Goal: Task Accomplishment & Management: Manage account settings

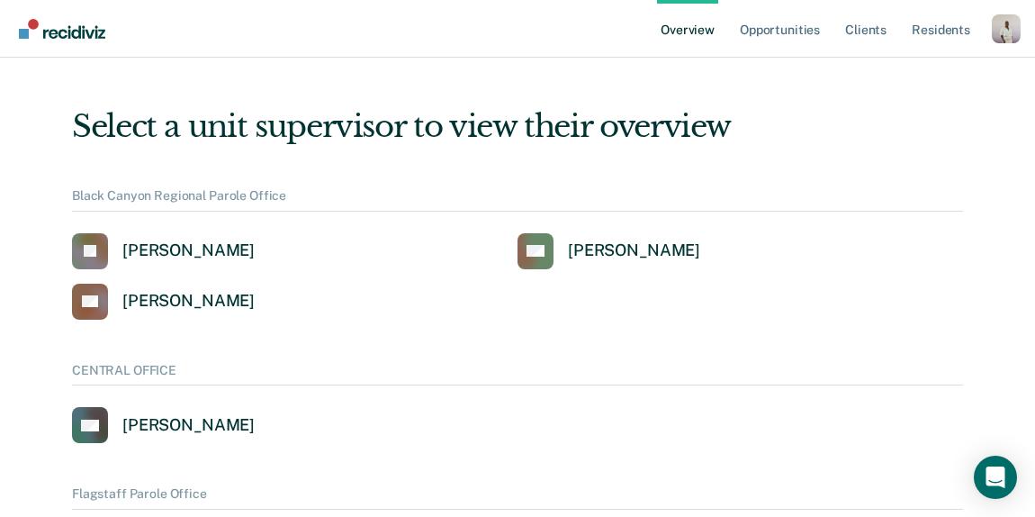
click at [1002, 31] on div "Profile dropdown button" at bounding box center [1006, 28] width 29 height 29
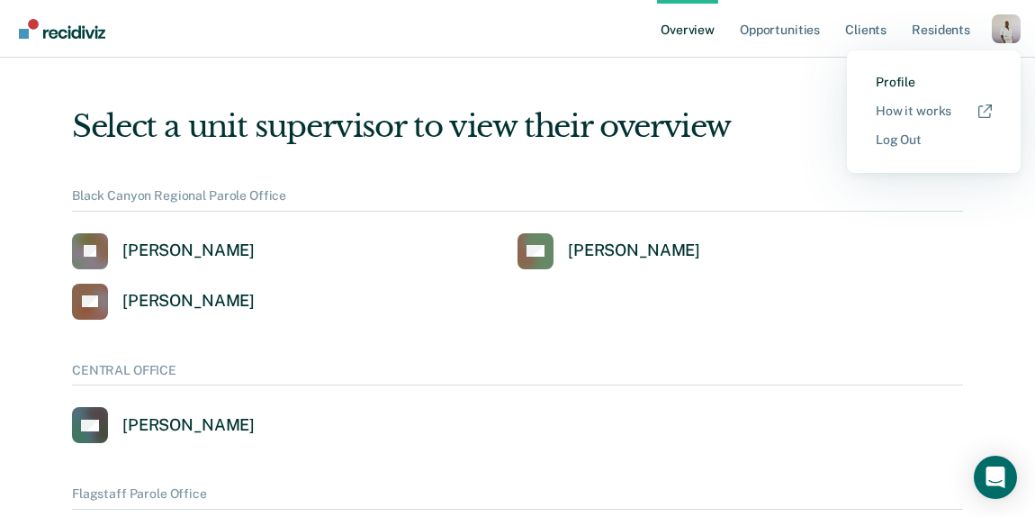
click at [909, 86] on link "Profile" at bounding box center [934, 82] width 116 height 15
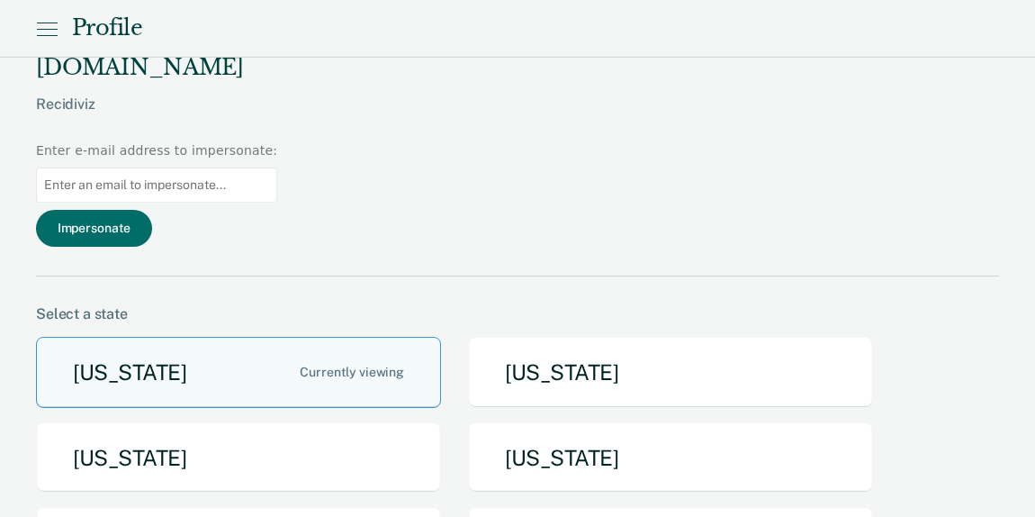
click at [277, 167] on input at bounding box center [156, 184] width 241 height 35
paste input "[EMAIL_ADDRESS][DOMAIN_NAME][US_STATE]"
type input "[EMAIL_ADDRESS][DOMAIN_NAME][US_STATE]"
click at [152, 210] on button "Impersonate" at bounding box center [94, 228] width 116 height 37
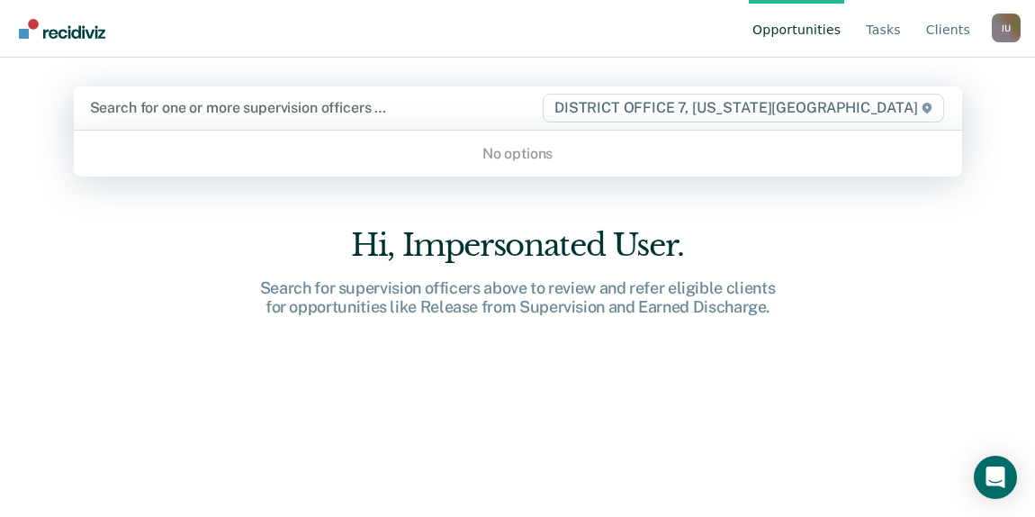
click at [507, 97] on div "Search for one or more supervision officers …" at bounding box center [315, 107] width 455 height 24
click at [770, 108] on span "DISTRICT OFFICE 7, [US_STATE][GEOGRAPHIC_DATA]" at bounding box center [743, 108] width 401 height 29
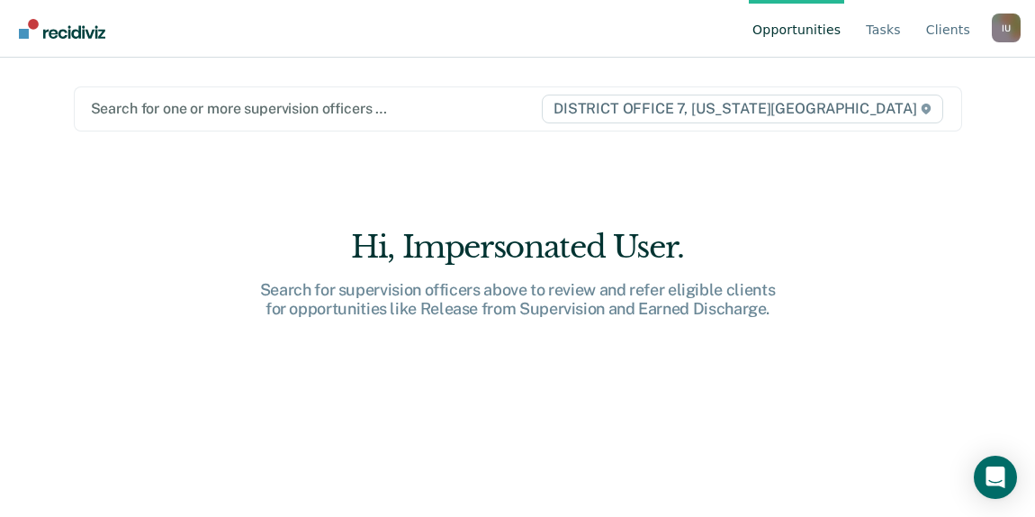
click at [769, 108] on span "DISTRICT OFFICE 7, [US_STATE][GEOGRAPHIC_DATA]" at bounding box center [742, 109] width 401 height 29
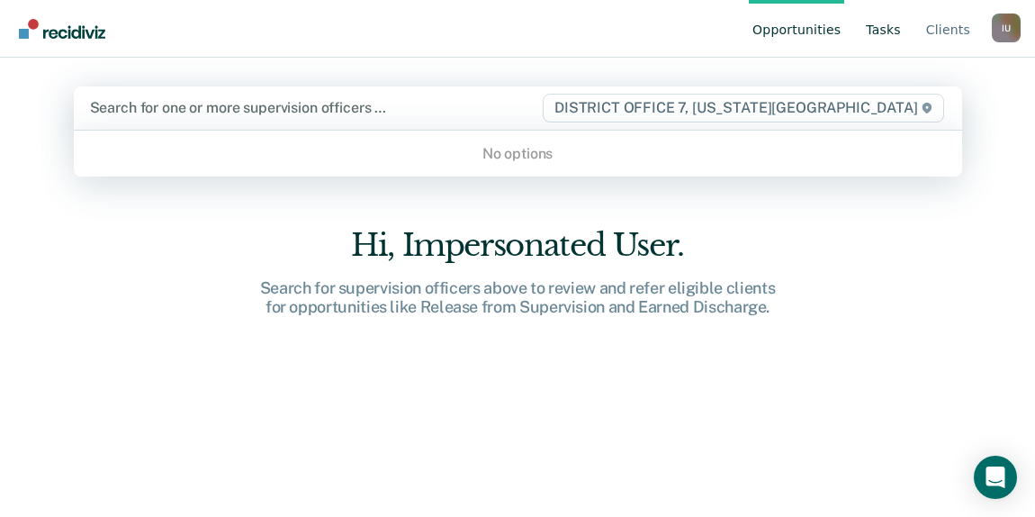
click at [890, 24] on link "Tasks" at bounding box center [883, 29] width 42 height 58
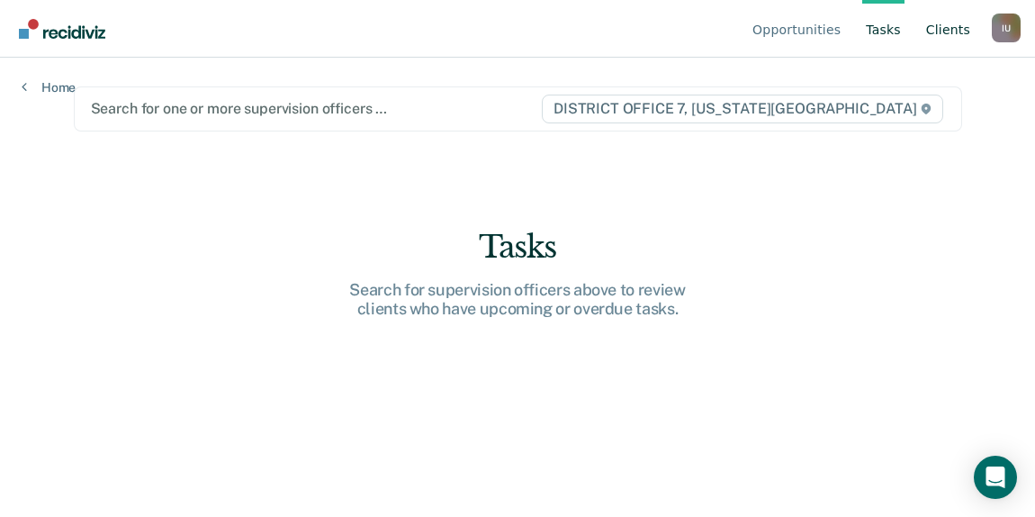
click at [945, 18] on link "Client s" at bounding box center [948, 29] width 51 height 58
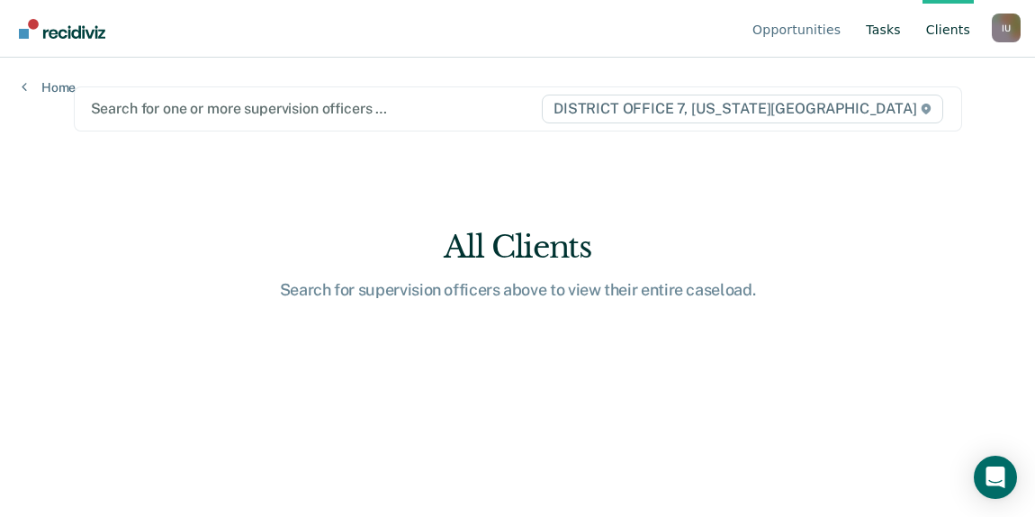
click at [868, 32] on link "Tasks" at bounding box center [883, 29] width 42 height 58
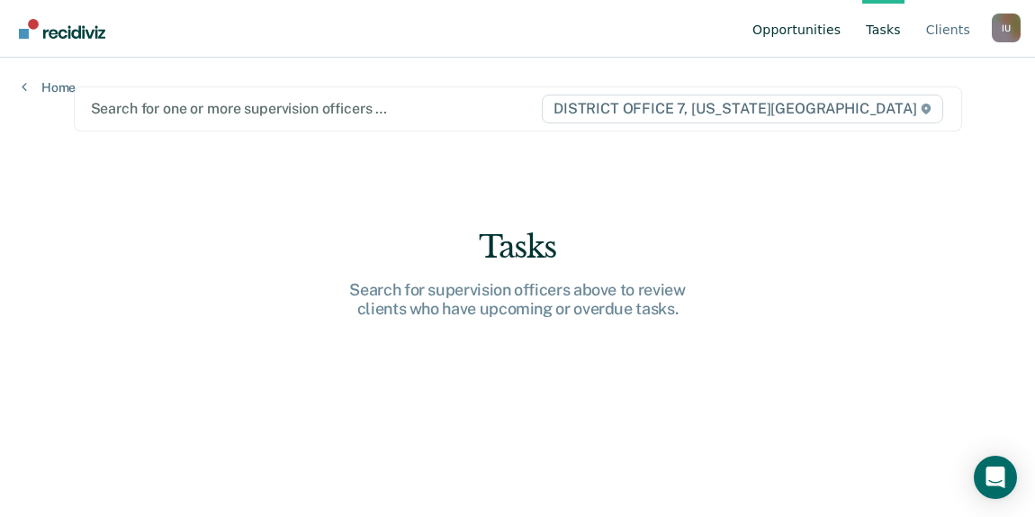
click at [799, 31] on link "Opportunities" at bounding box center [796, 29] width 95 height 58
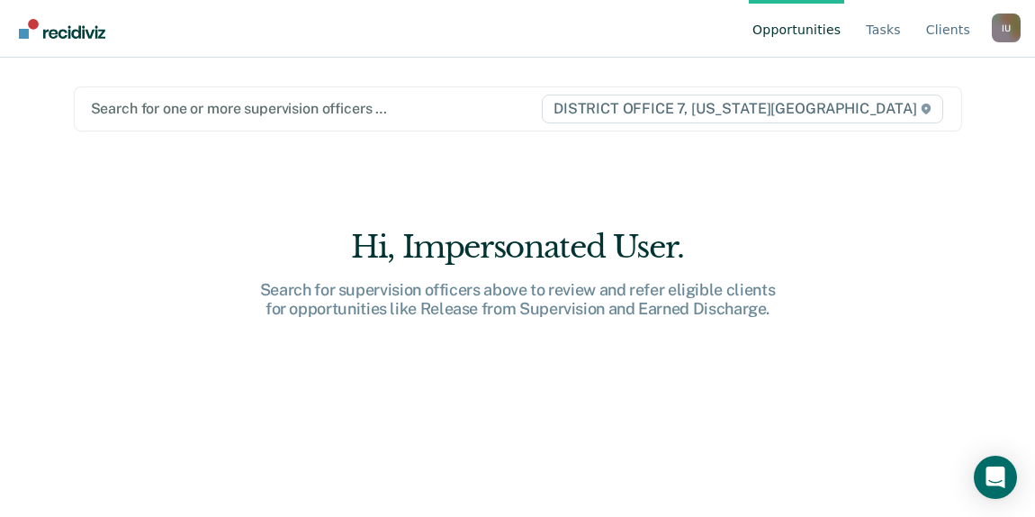
click at [909, 101] on span "DISTRICT OFFICE 7, [US_STATE][GEOGRAPHIC_DATA]" at bounding box center [742, 109] width 401 height 29
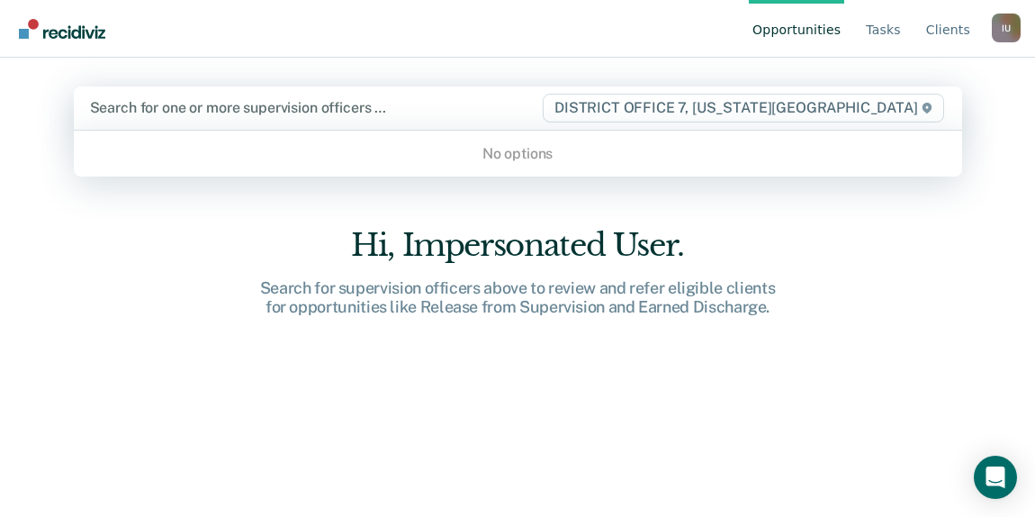
click at [999, 29] on div "I U" at bounding box center [1006, 28] width 29 height 29
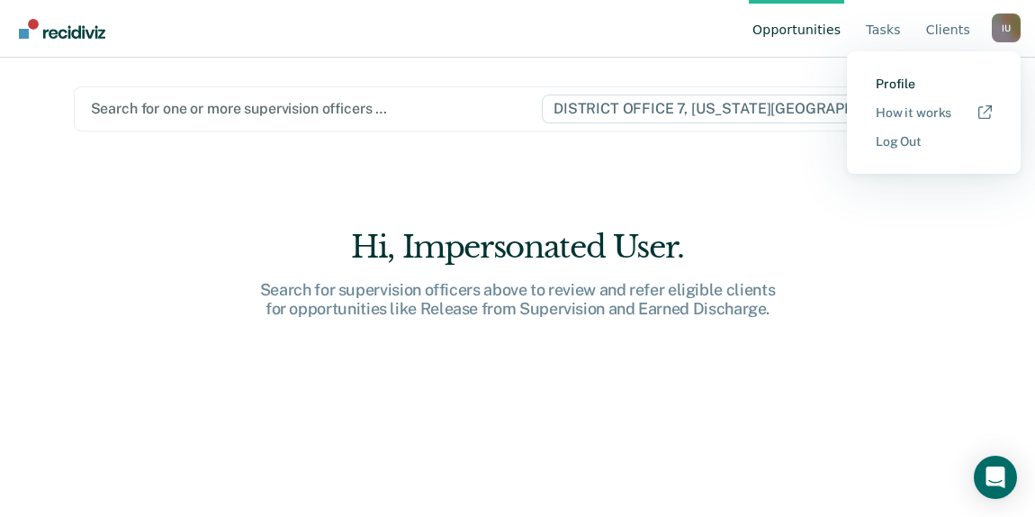
click at [905, 90] on link "Profile" at bounding box center [934, 84] width 116 height 15
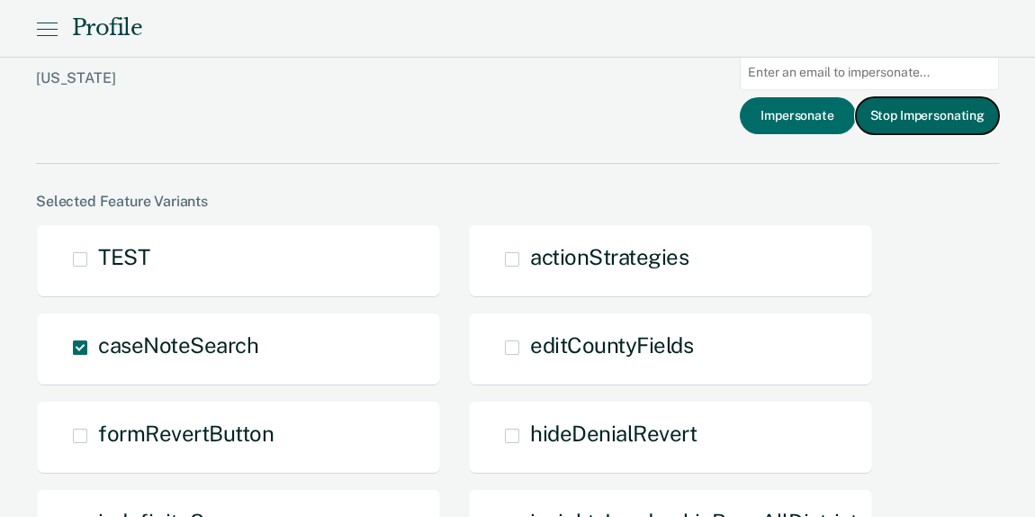
click at [900, 122] on button "Stop Impersonating" at bounding box center [927, 115] width 143 height 37
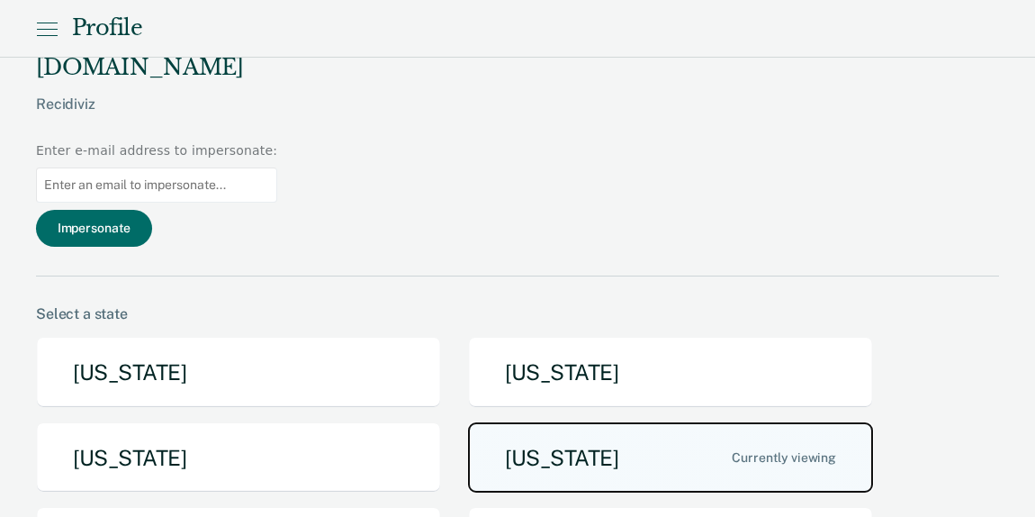
click at [564, 422] on button "[US_STATE]" at bounding box center [670, 457] width 405 height 71
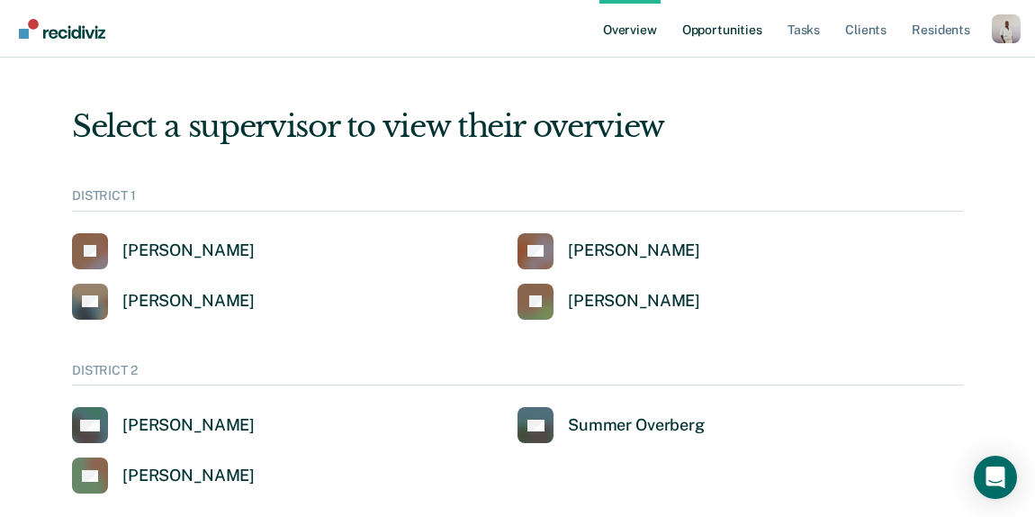
click at [730, 28] on link "Opportunities" at bounding box center [722, 29] width 87 height 58
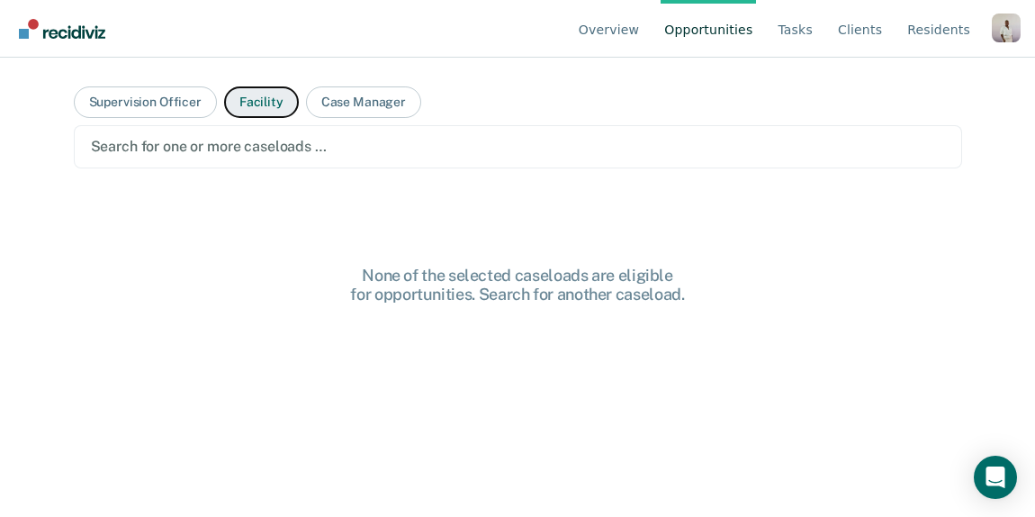
click at [266, 96] on button "Facility" at bounding box center [261, 102] width 75 height 32
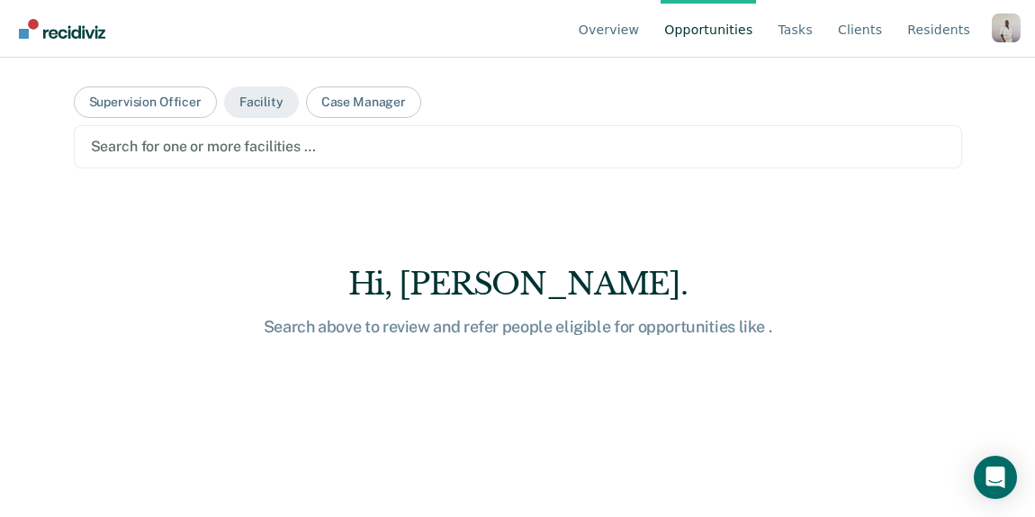
click at [269, 145] on div at bounding box center [518, 146] width 854 height 21
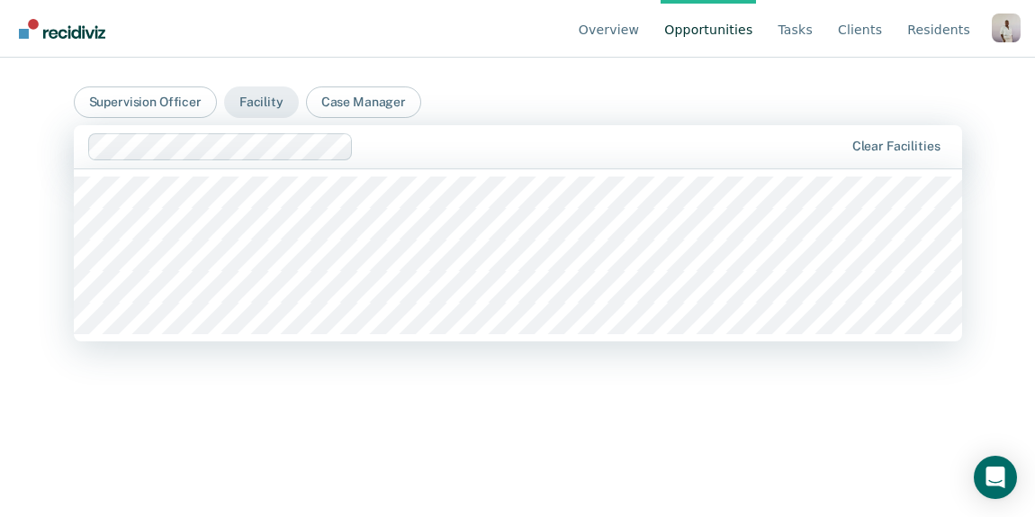
click at [424, 152] on div at bounding box center [602, 146] width 482 height 21
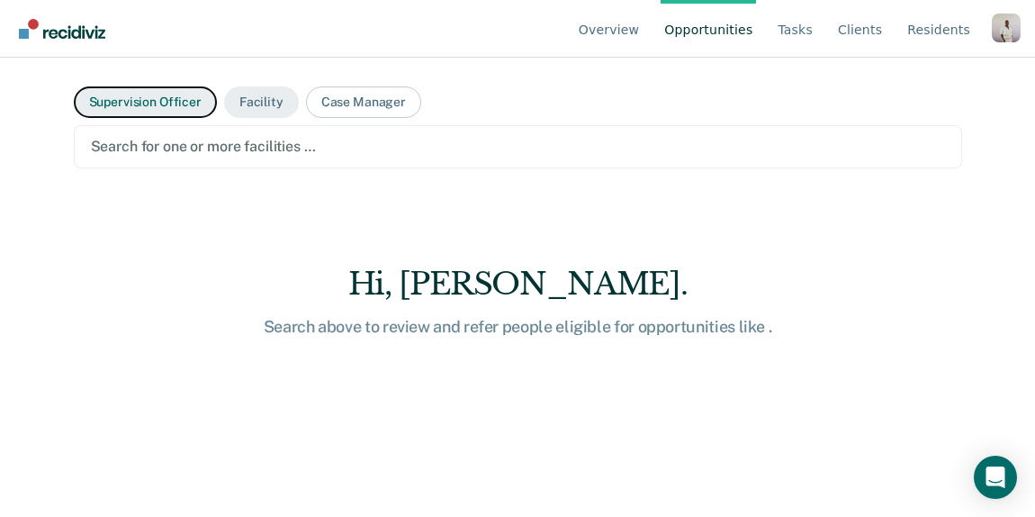
click at [172, 112] on button "Supervision Officer" at bounding box center [145, 102] width 143 height 32
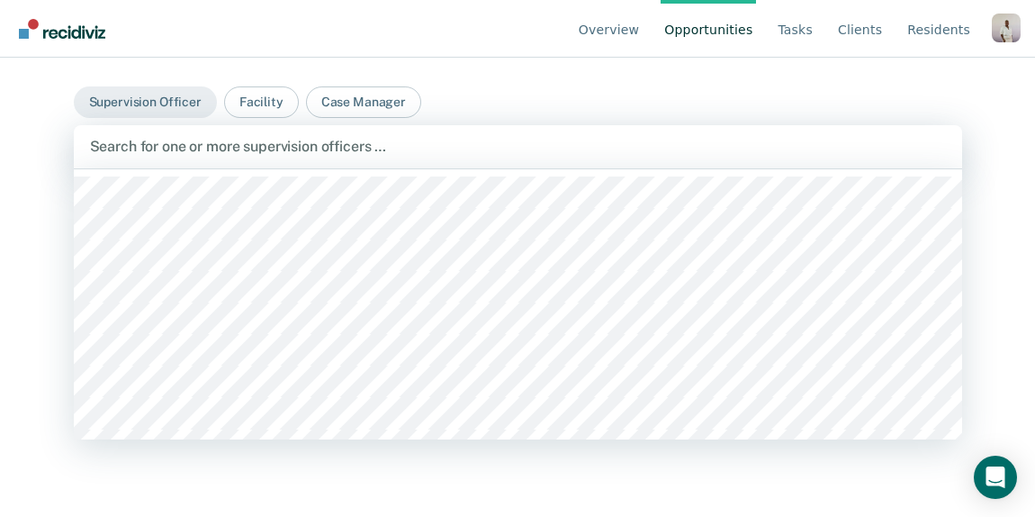
click at [241, 143] on div at bounding box center [518, 146] width 856 height 21
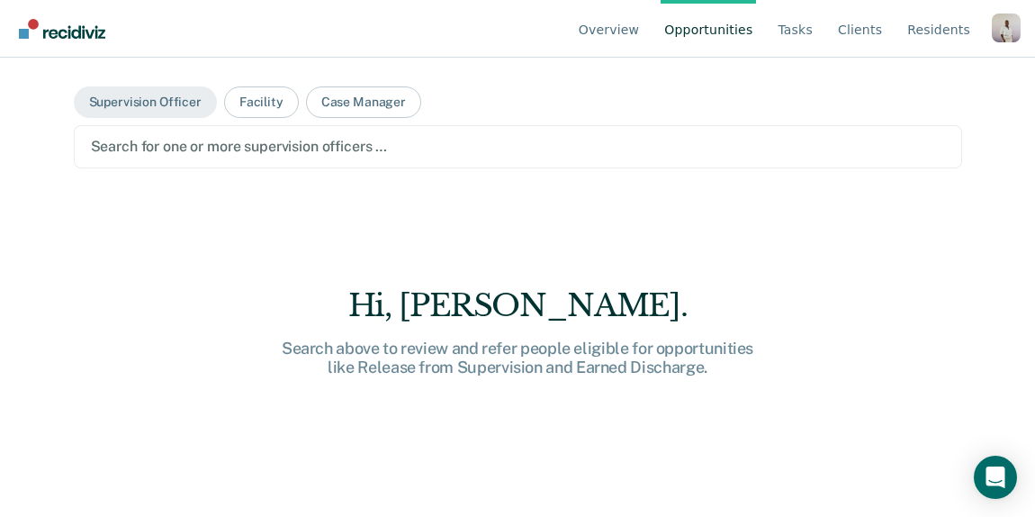
click at [997, 31] on div "Profile dropdown button" at bounding box center [1006, 28] width 29 height 29
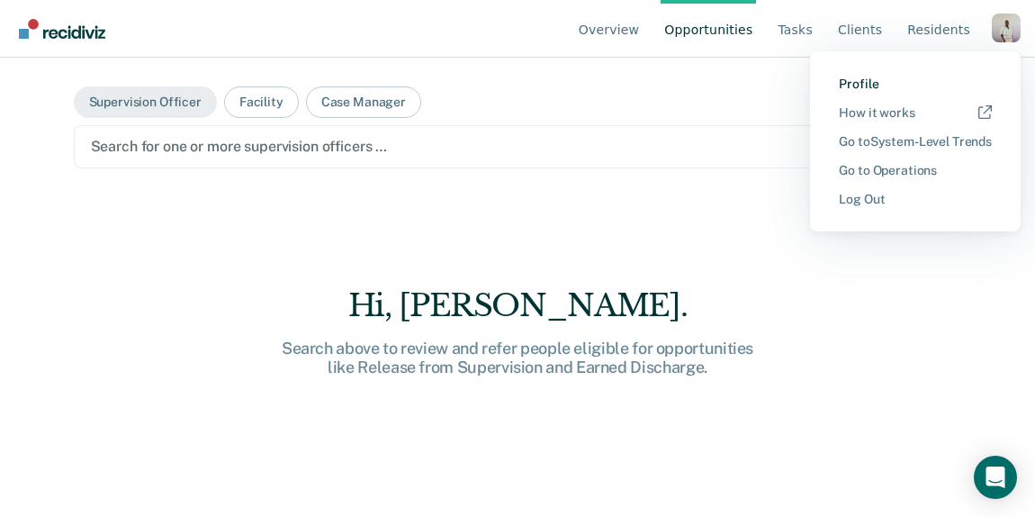
click at [848, 84] on link "Profile" at bounding box center [915, 84] width 153 height 15
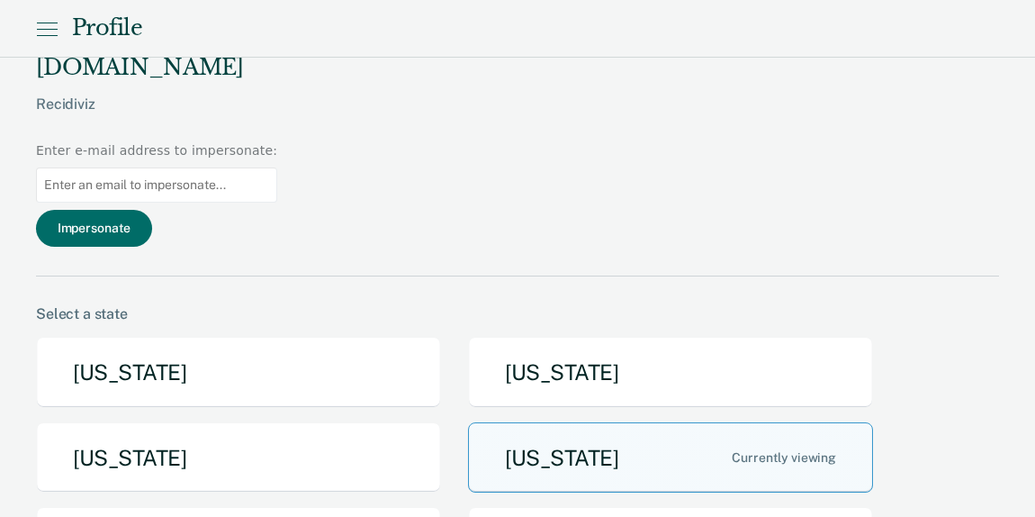
click at [277, 167] on input at bounding box center [156, 184] width 241 height 35
paste input "[EMAIL_ADDRESS][DOMAIN_NAME][US_STATE]"
type input "[EMAIL_ADDRESS][DOMAIN_NAME][US_STATE]"
click at [152, 210] on button "Impersonate" at bounding box center [94, 228] width 116 height 37
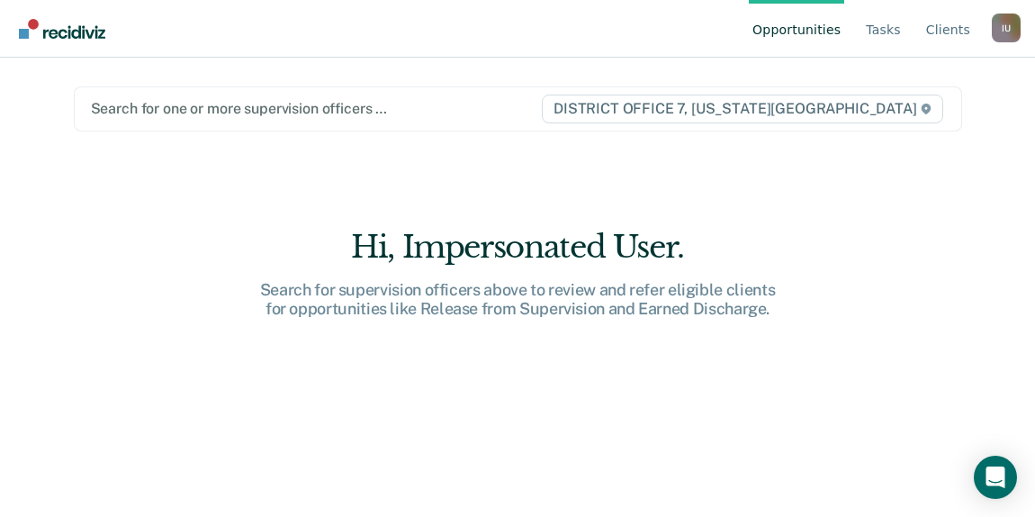
click at [878, 110] on span "DISTRICT OFFICE 7, [US_STATE][GEOGRAPHIC_DATA]" at bounding box center [742, 109] width 401 height 29
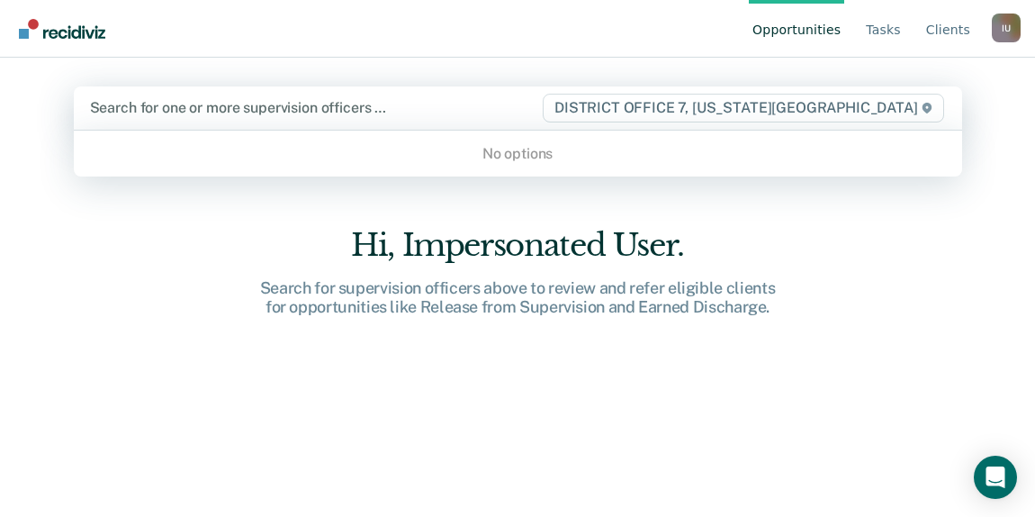
click at [1006, 22] on div "I U" at bounding box center [1006, 28] width 29 height 29
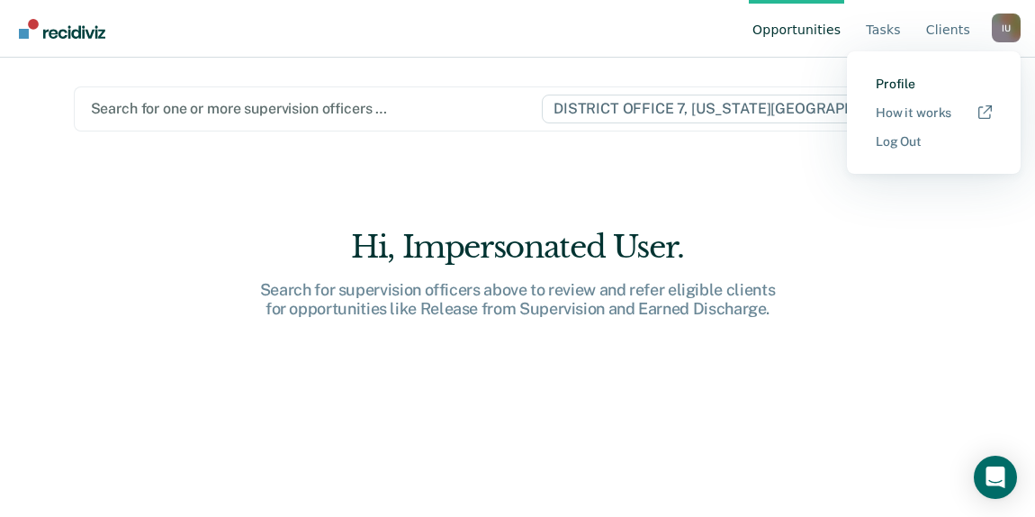
click at [891, 81] on link "Profile" at bounding box center [934, 84] width 116 height 15
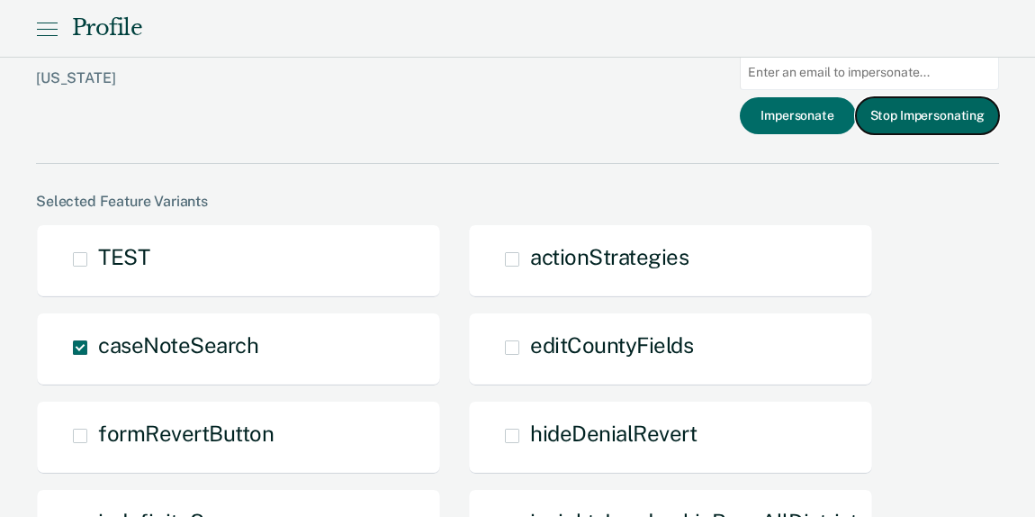
click at [914, 115] on button "Stop Impersonating" at bounding box center [927, 115] width 143 height 37
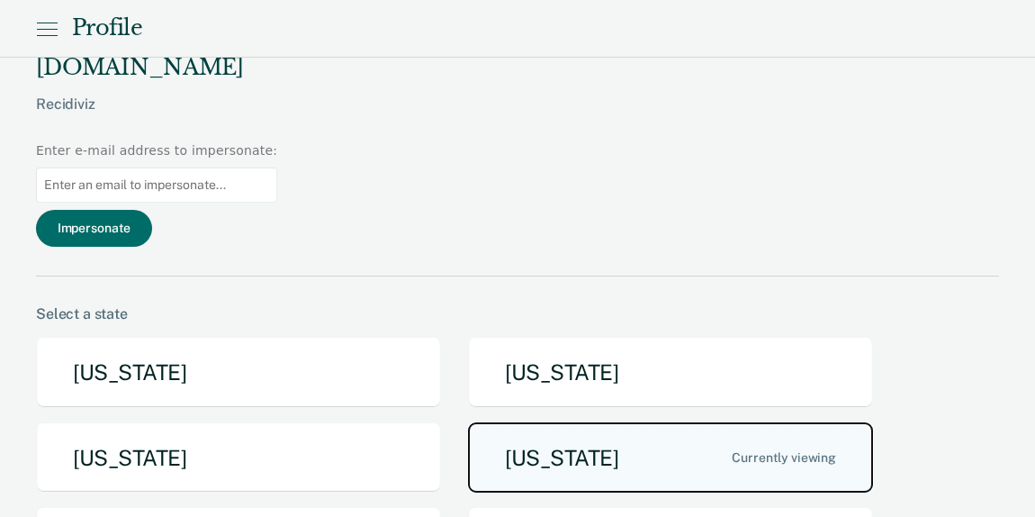
click at [517, 422] on button "[US_STATE]" at bounding box center [670, 457] width 405 height 71
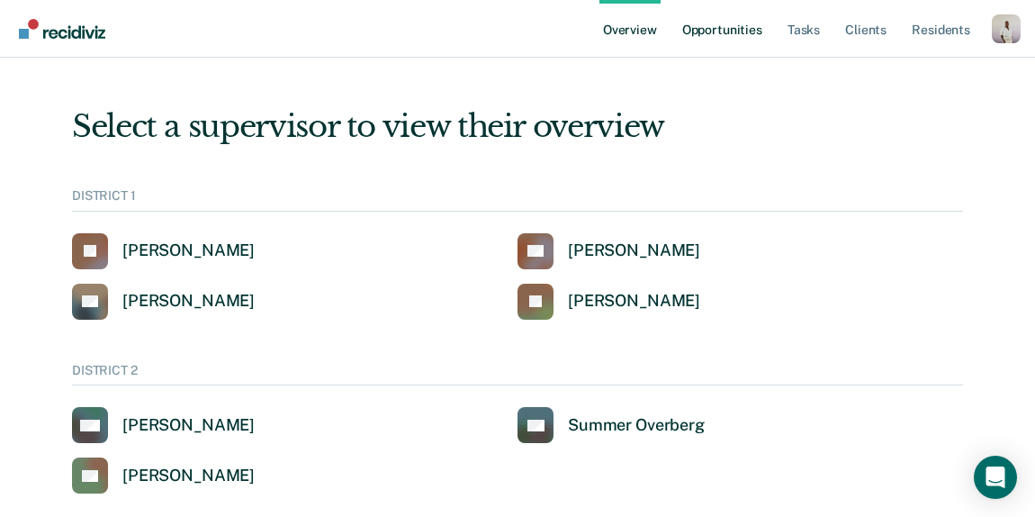
click at [719, 35] on link "Opportunities" at bounding box center [722, 29] width 87 height 58
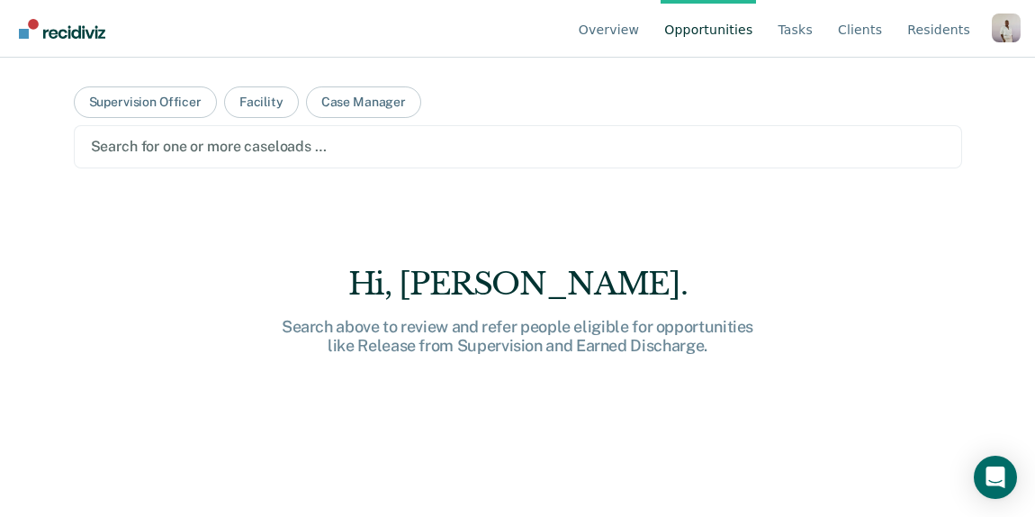
click at [464, 144] on div at bounding box center [518, 146] width 854 height 21
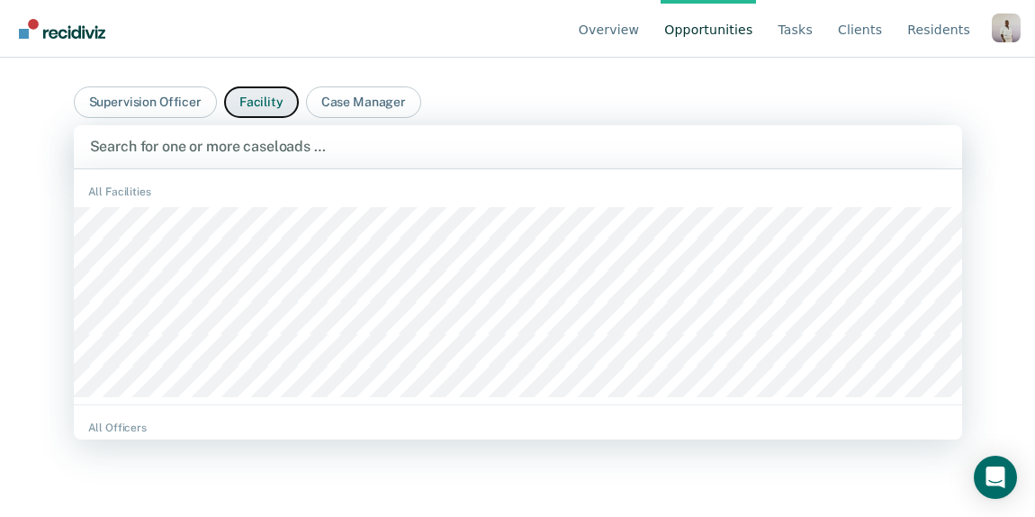
click at [269, 104] on button "Facility" at bounding box center [261, 102] width 75 height 32
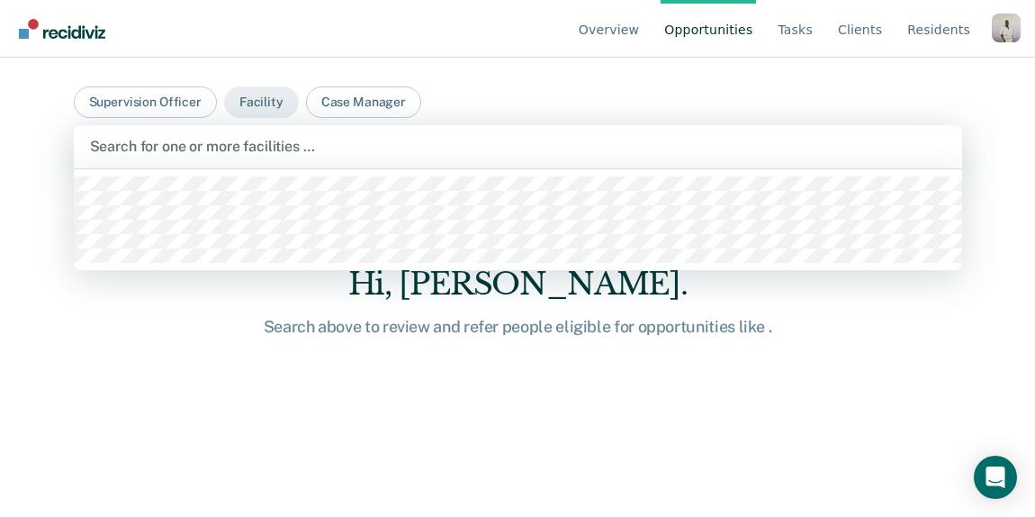
click at [387, 161] on div "Search for one or more facilities …" at bounding box center [518, 146] width 888 height 43
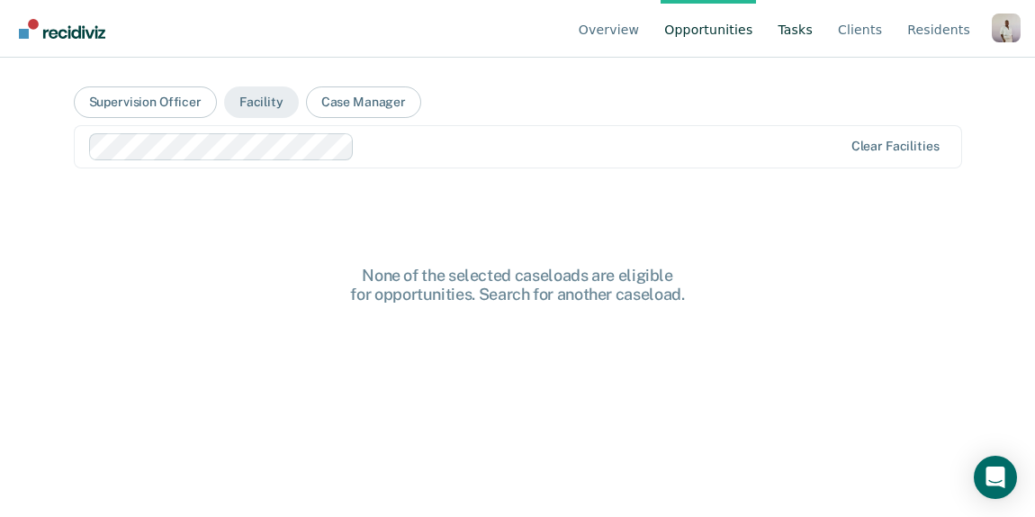
click at [801, 23] on link "Tasks" at bounding box center [795, 29] width 42 height 58
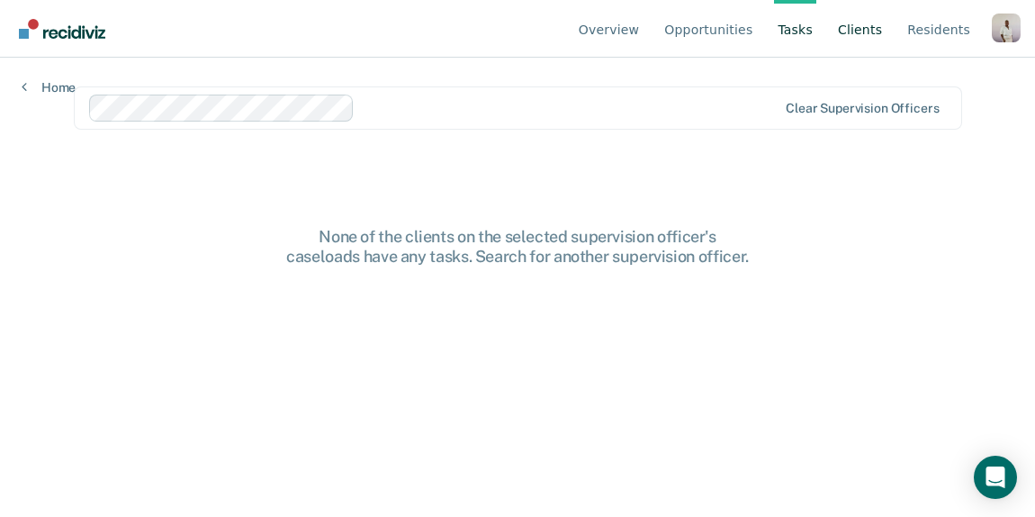
click at [868, 32] on link "Client s" at bounding box center [859, 29] width 51 height 58
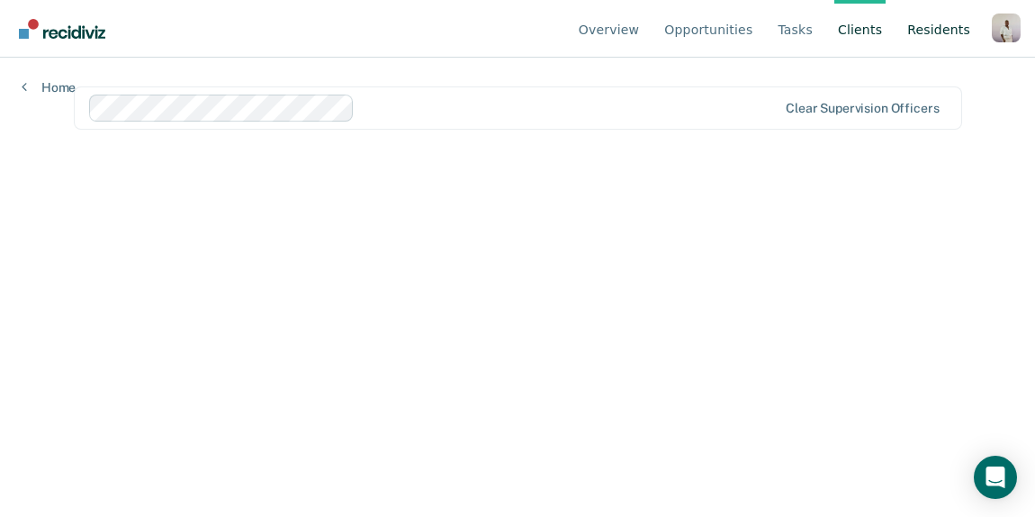
click at [922, 32] on link "Resident s" at bounding box center [939, 29] width 70 height 58
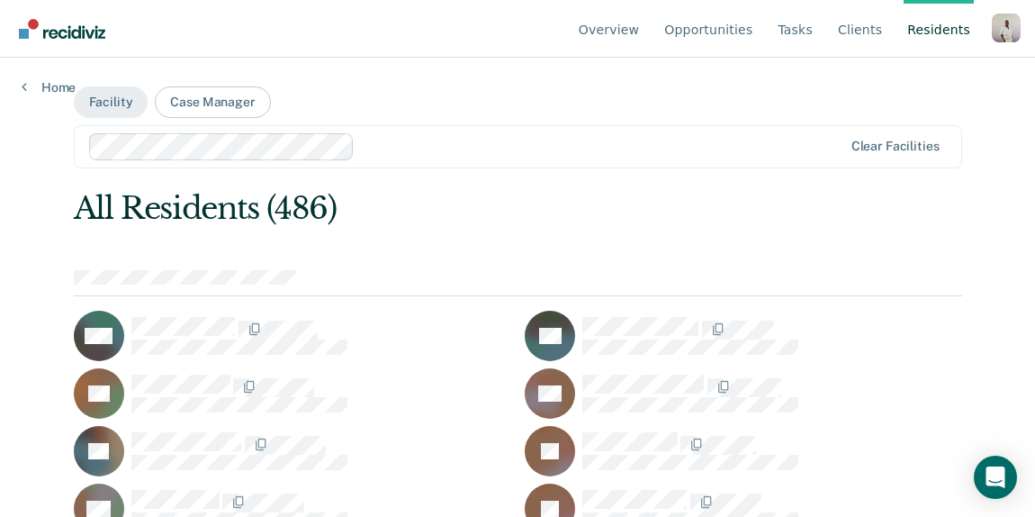
click at [989, 39] on ul "Overview Opportunities Tasks Client s Resident s" at bounding box center [783, 29] width 417 height 58
click at [1026, 26] on div "Overview Opportunities Tasks Client s Resident s Profile How it works Go to Sys…" at bounding box center [517, 29] width 1035 height 58
click at [1003, 29] on div "Profile dropdown button" at bounding box center [1006, 28] width 29 height 29
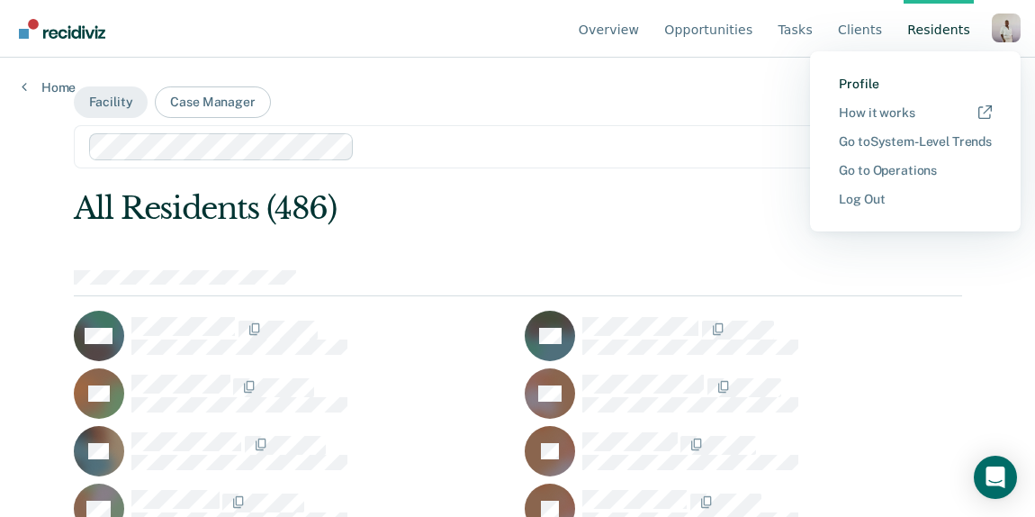
click at [903, 85] on link "Profile" at bounding box center [915, 84] width 153 height 15
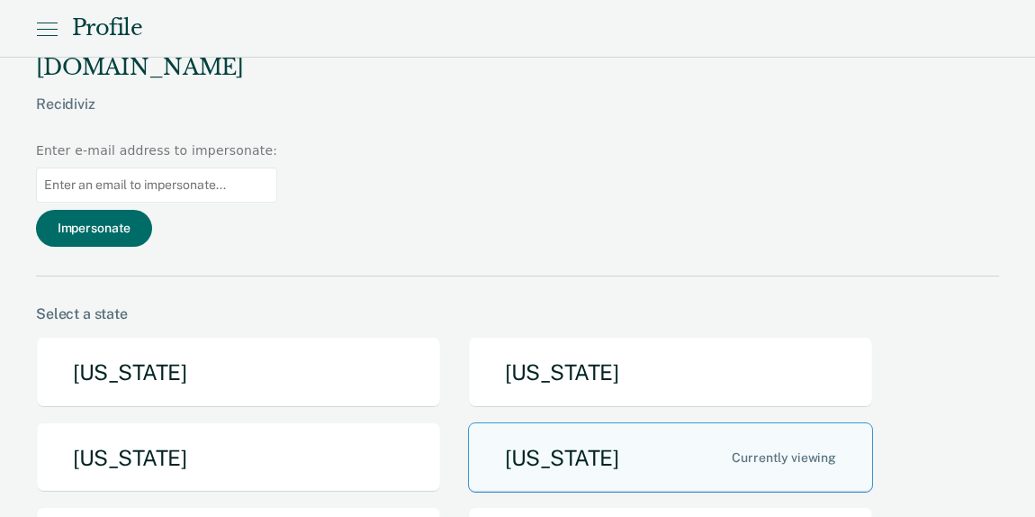
click at [277, 167] on input at bounding box center [156, 184] width 241 height 35
paste input "[EMAIL_ADDRESS][DOMAIN_NAME][US_STATE]"
type input "[EMAIL_ADDRESS][DOMAIN_NAME][US_STATE]"
click at [152, 210] on button "Impersonate" at bounding box center [94, 228] width 116 height 37
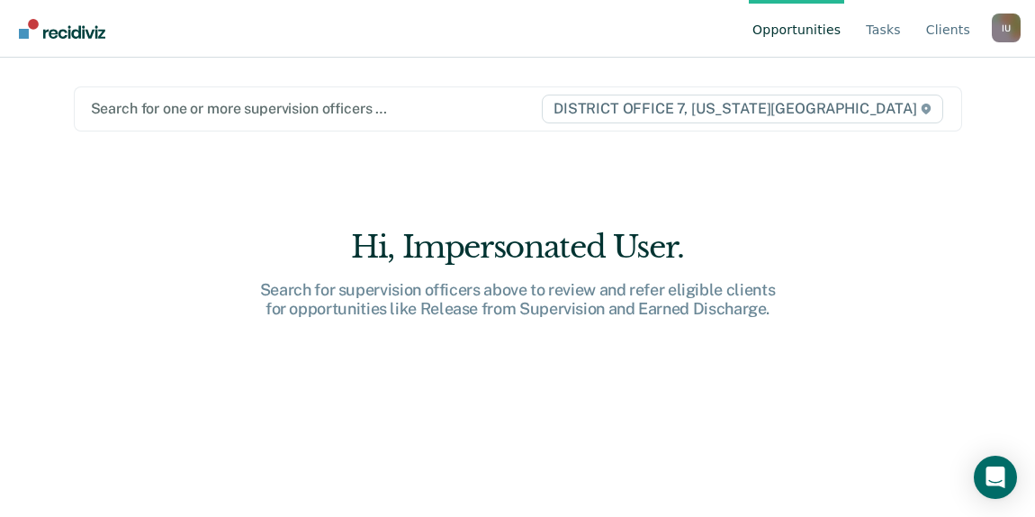
click at [923, 24] on ul "Opportunities Tasks Client s" at bounding box center [870, 29] width 243 height 58
click at [945, 31] on link "Client s" at bounding box center [948, 29] width 51 height 58
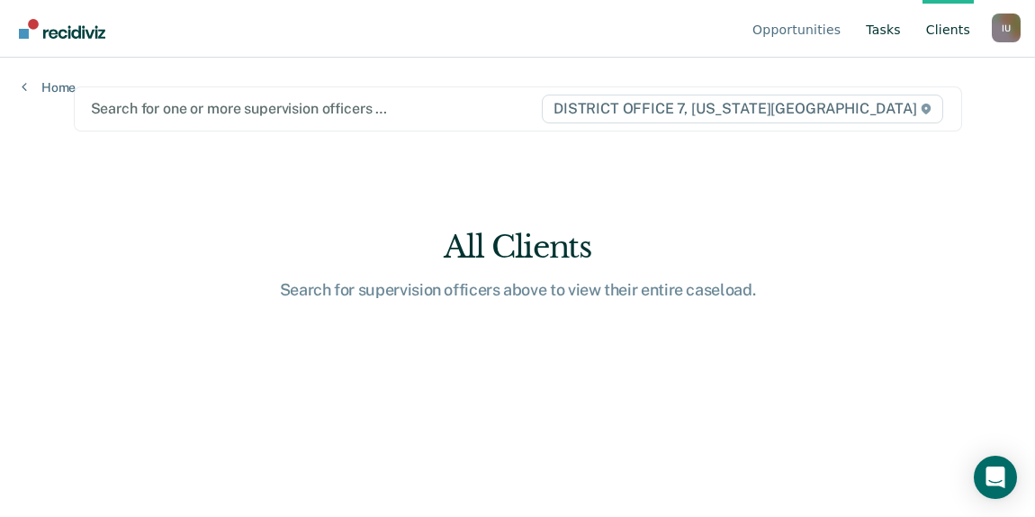
click at [887, 33] on link "Tasks" at bounding box center [883, 29] width 42 height 58
